Goal: Obtain resource: Obtain resource

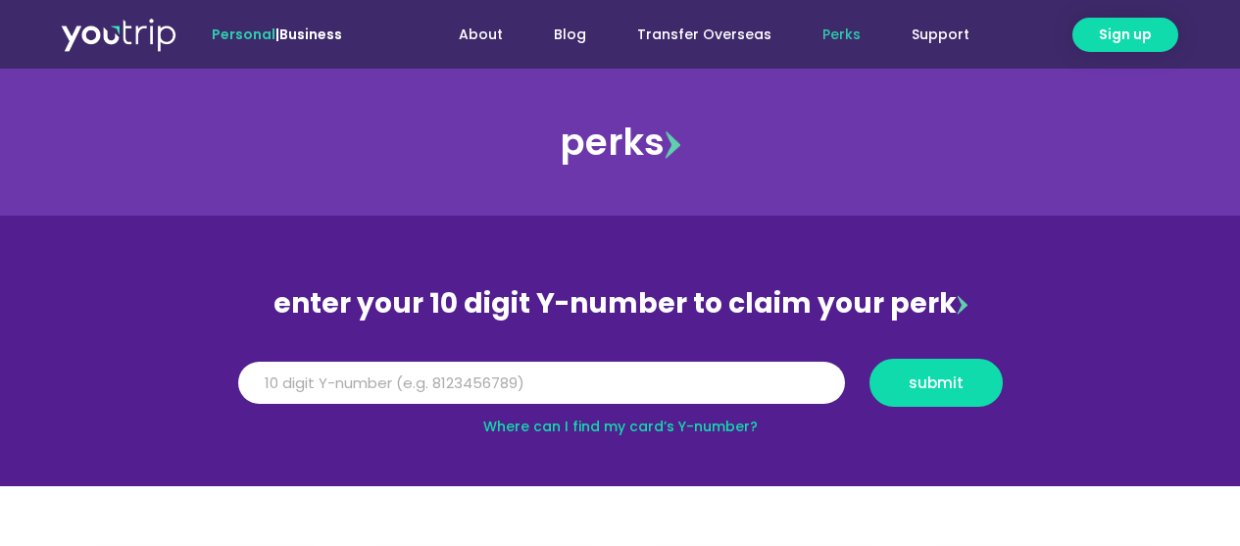
click at [557, 372] on input "Y Number" at bounding box center [541, 383] width 607 height 43
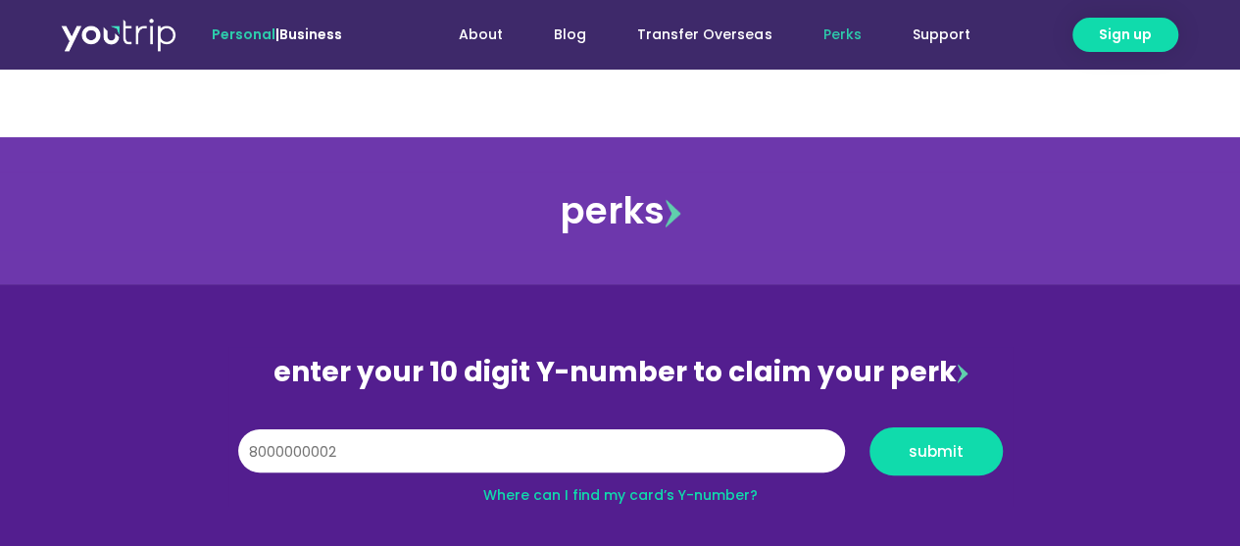
type input "8000000001"
click at [870, 428] on button "submit" at bounding box center [936, 452] width 133 height 48
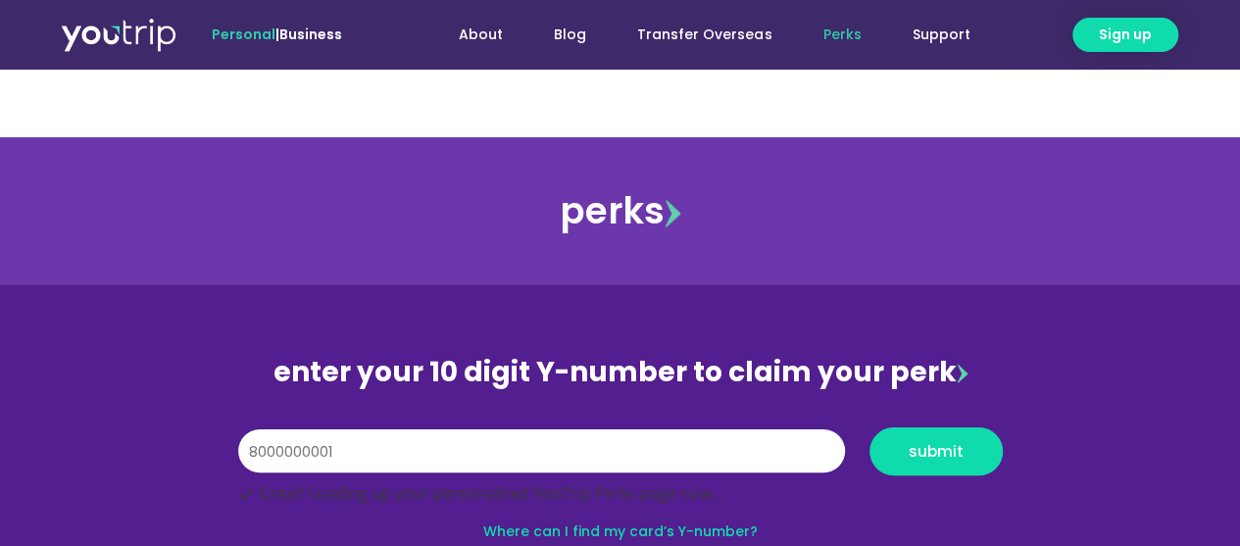
click at [493, 429] on input "8000000001" at bounding box center [541, 450] width 607 height 43
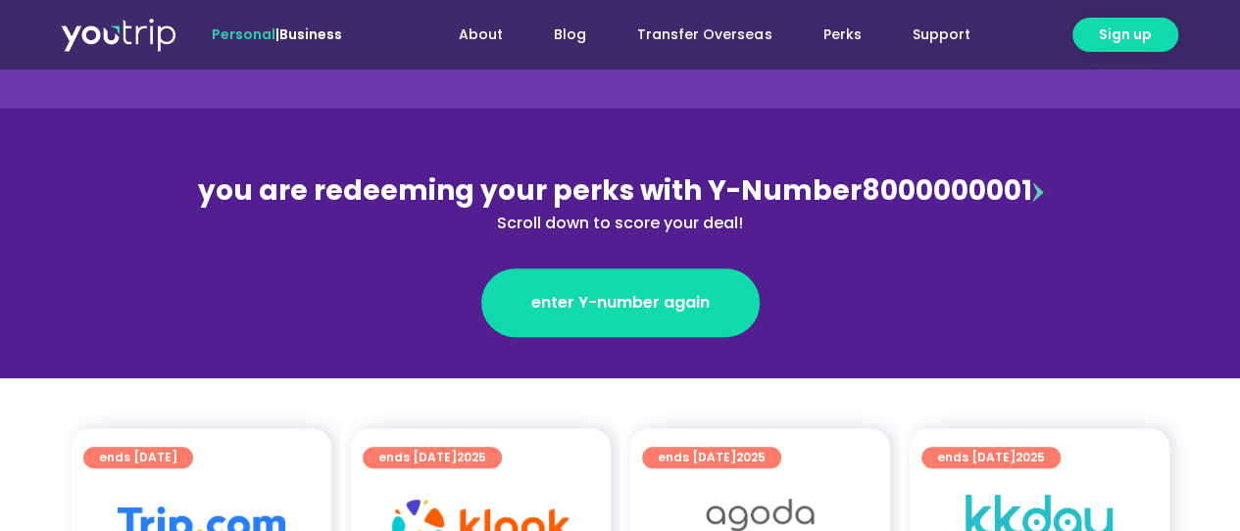
scroll to position [196, 0]
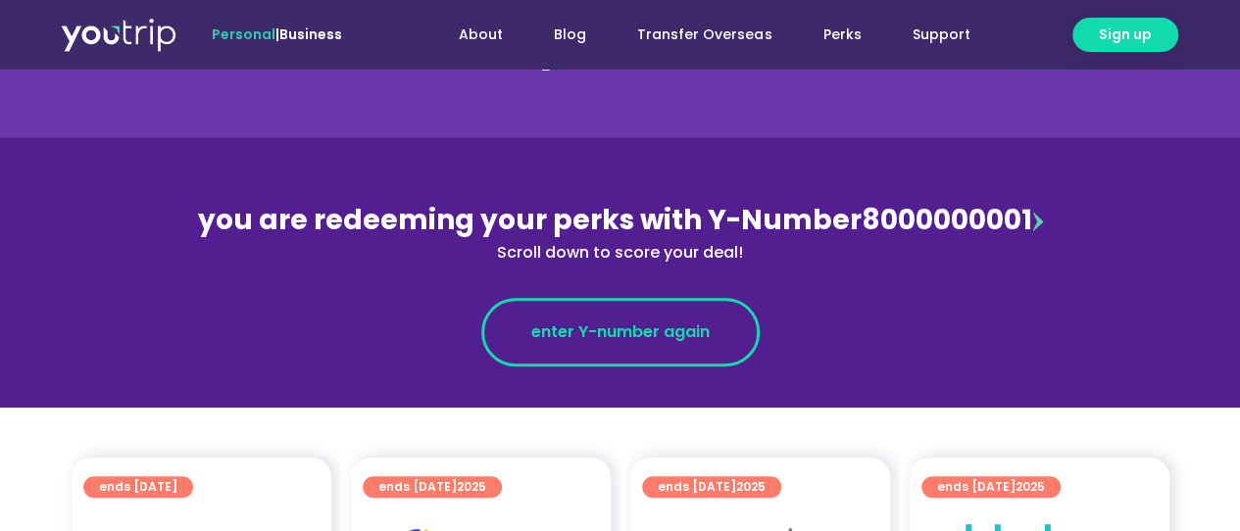
click at [628, 298] on link "enter Y-number again" at bounding box center [620, 332] width 278 height 69
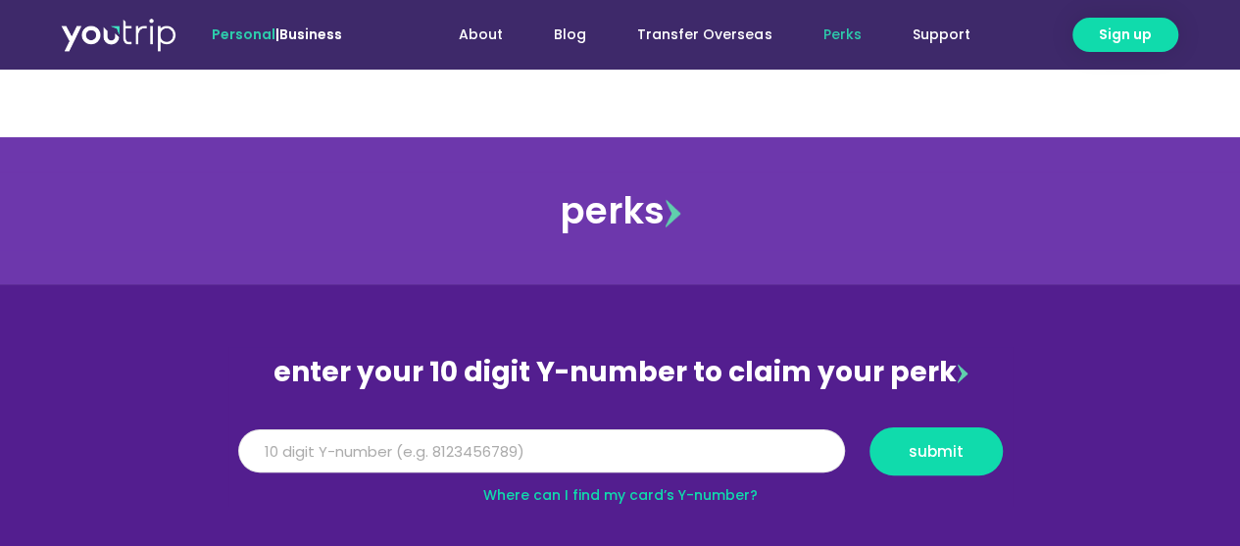
click at [630, 429] on input "Y Number" at bounding box center [541, 450] width 607 height 43
type input "8"
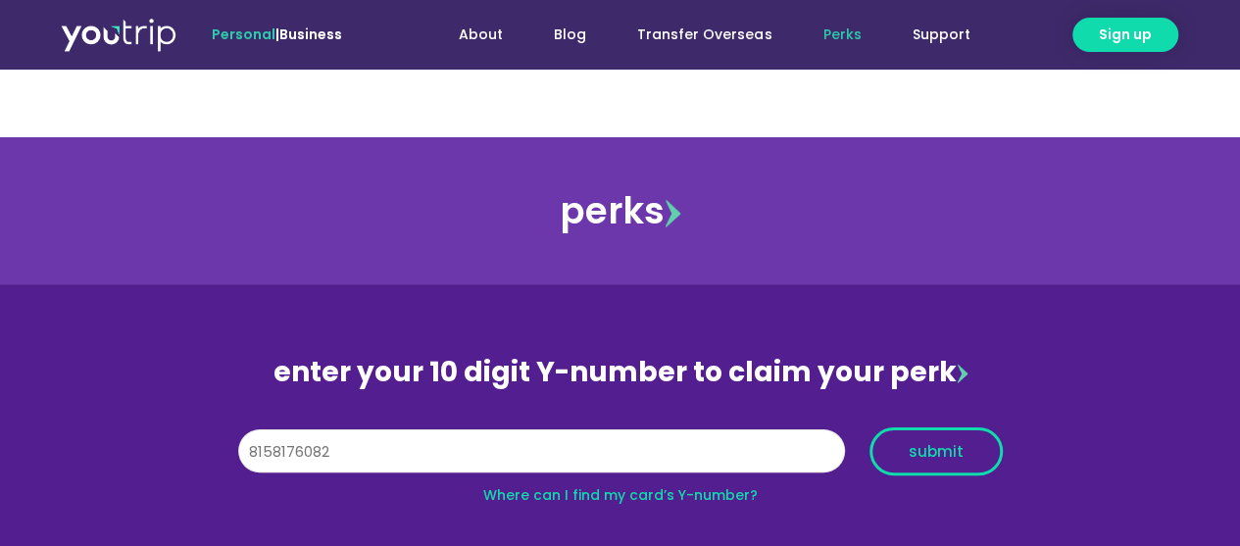
type input "8158176082"
click at [953, 428] on button "submit" at bounding box center [936, 452] width 133 height 48
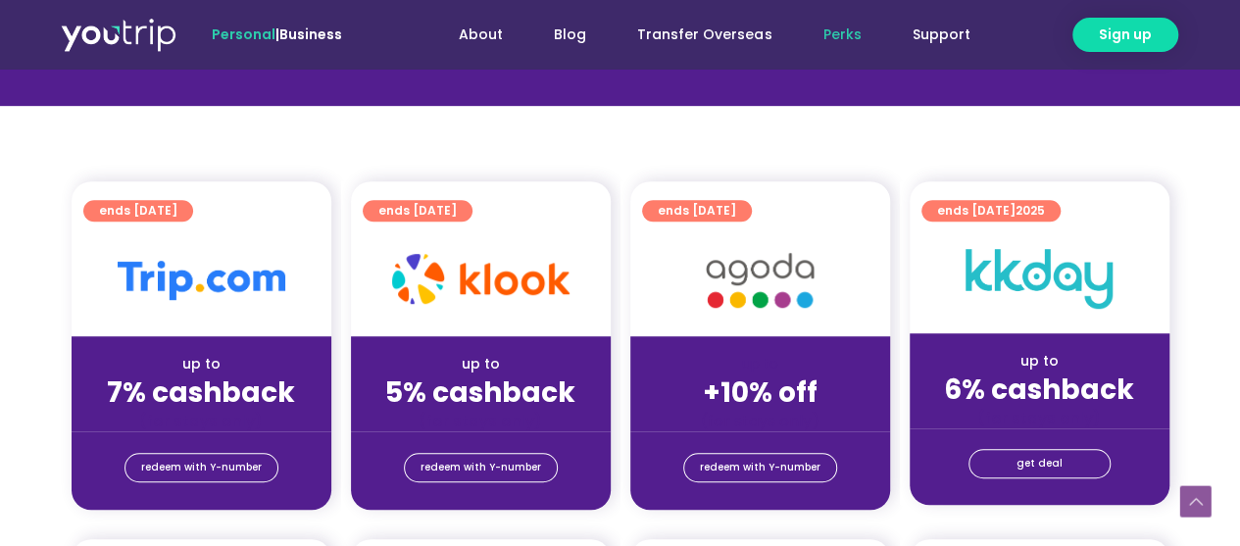
scroll to position [490, 0]
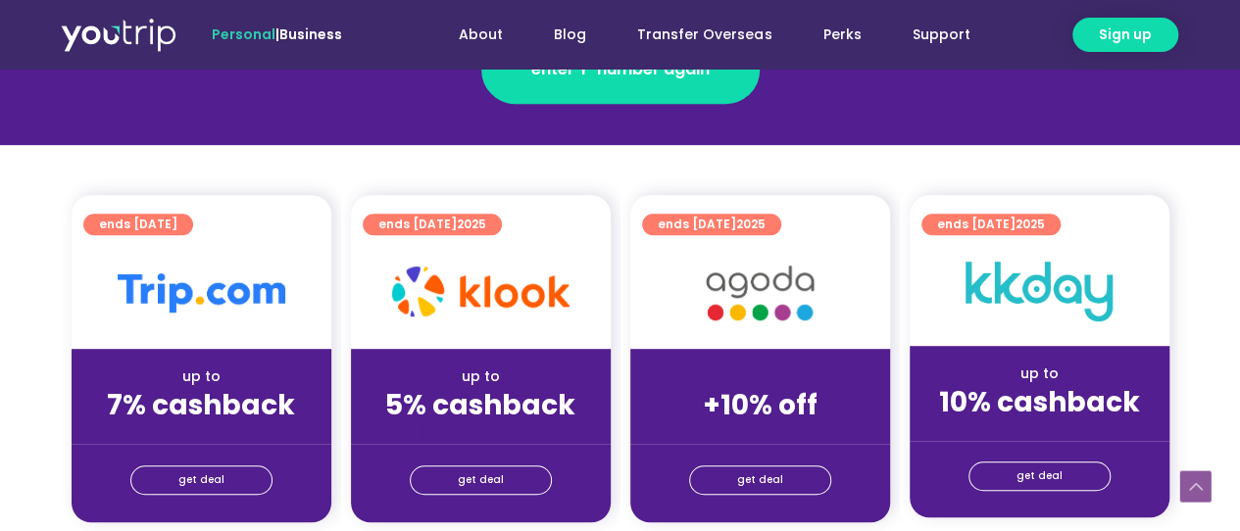
scroll to position [490, 0]
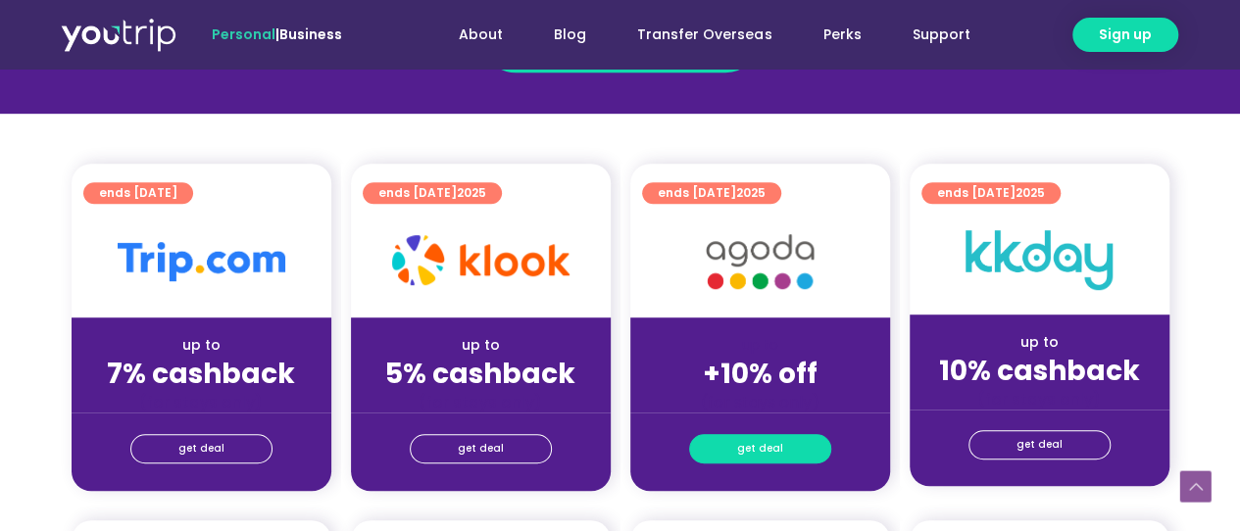
click at [752, 435] on span "get deal" at bounding box center [760, 448] width 46 height 27
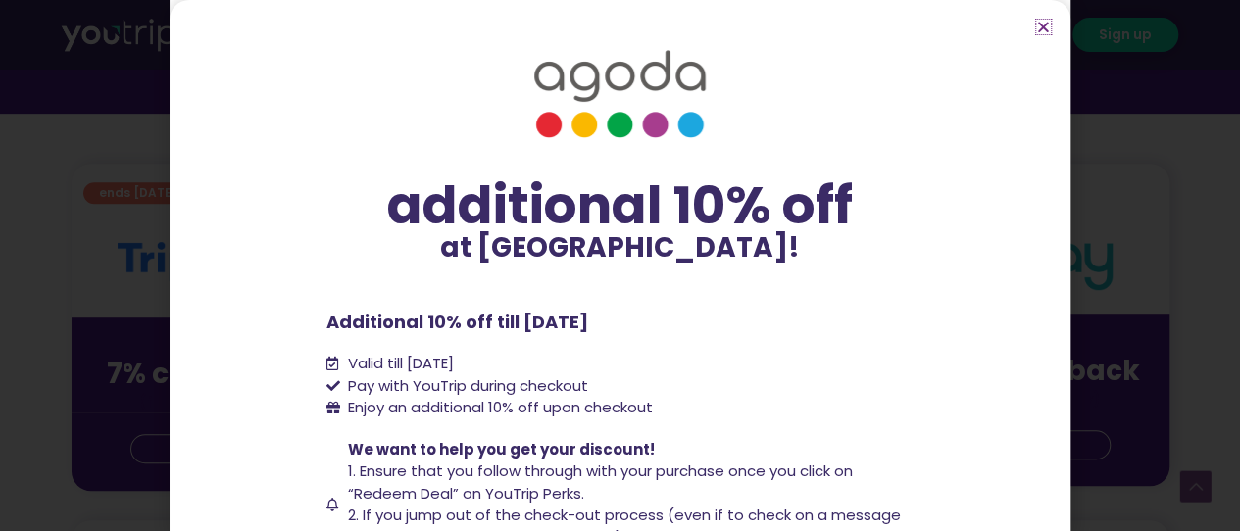
scroll to position [174, 0]
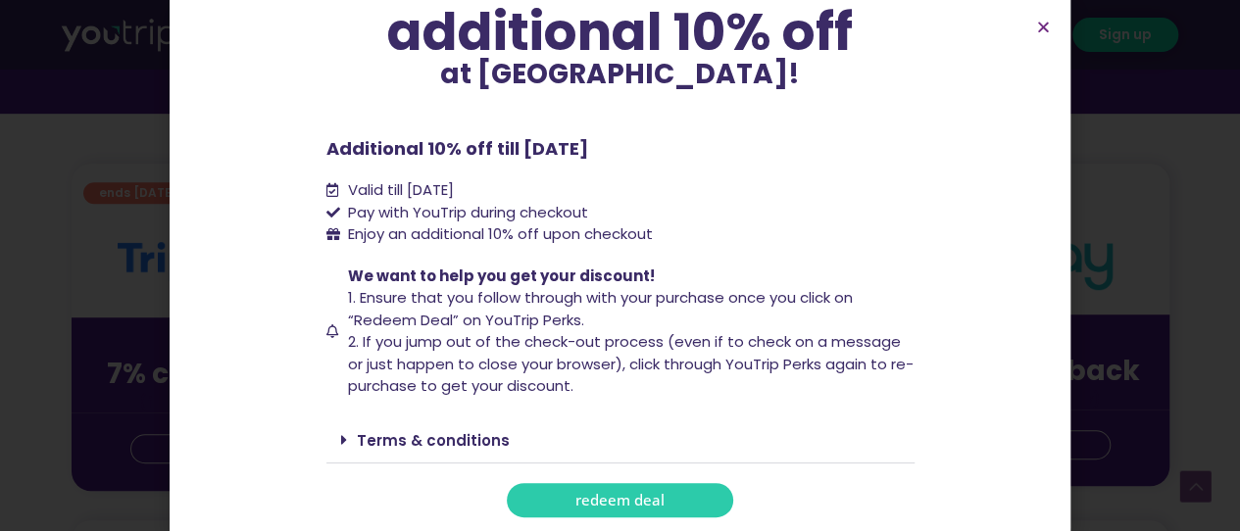
click at [638, 499] on span "redeem deal" at bounding box center [620, 500] width 89 height 15
